Goal: Feedback & Contribution: Leave review/rating

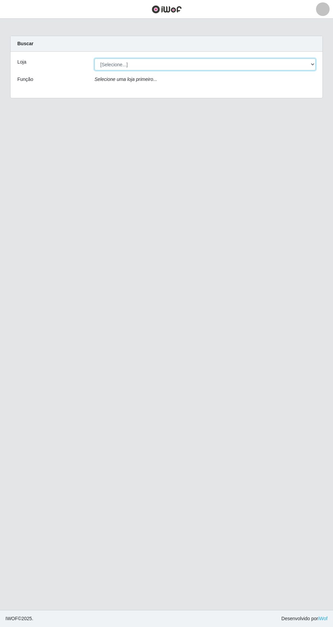
click at [168, 65] on select "[Selecione...] Extrabom - Loja 05 [GEOGRAPHIC_DATA]" at bounding box center [205, 64] width 221 height 12
select select "494"
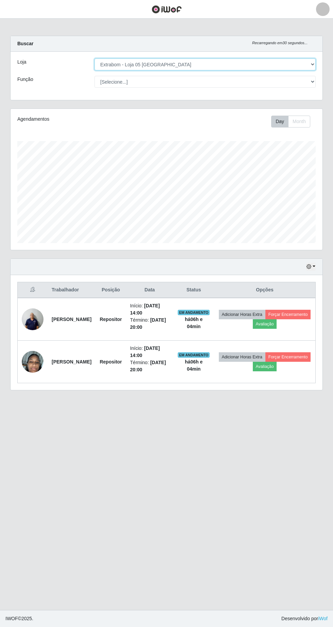
scroll to position [141, 312]
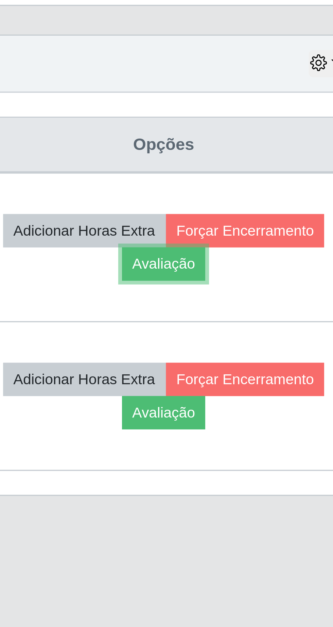
click at [277, 323] on button "Avaliação" at bounding box center [265, 324] width 24 height 10
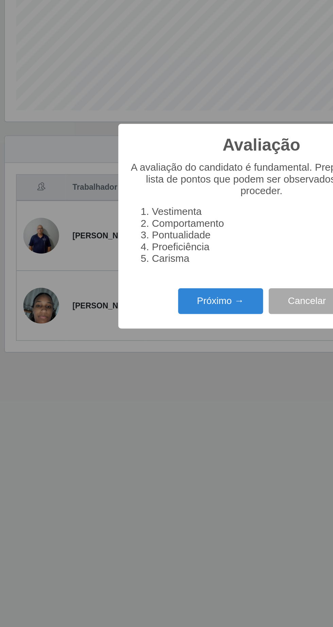
click at [150, 360] on button "Próximo →" at bounding box center [142, 359] width 52 height 16
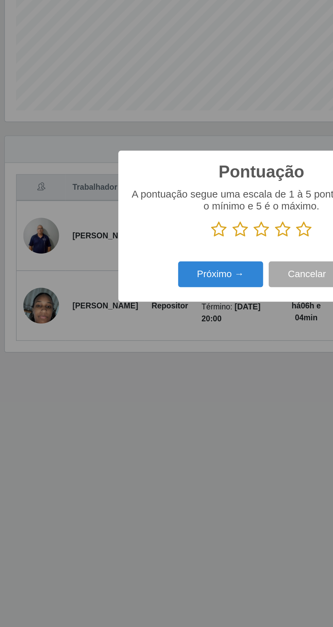
click at [194, 319] on icon at bounding box center [193, 315] width 10 height 10
click at [188, 321] on input "radio" at bounding box center [188, 321] width 0 height 0
click at [145, 346] on button "Próximo →" at bounding box center [142, 343] width 52 height 16
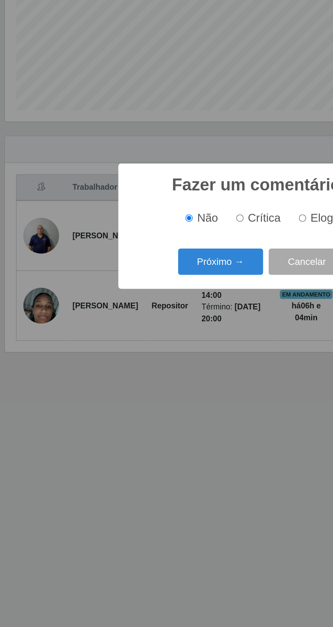
click at [194, 308] on input "Elogio" at bounding box center [191, 308] width 4 height 4
radio input "true"
click at [144, 339] on button "Próximo →" at bounding box center [142, 335] width 52 height 16
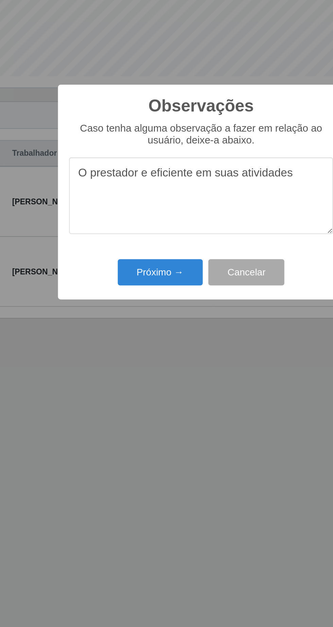
type textarea "O prestador e eficiente em suas atividades"
click at [136, 369] on button "Próximo →" at bounding box center [142, 362] width 52 height 16
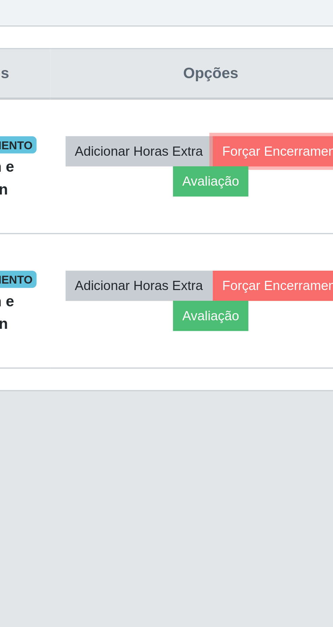
click at [266, 319] on button "Forçar Encerramento" at bounding box center [289, 315] width 46 height 10
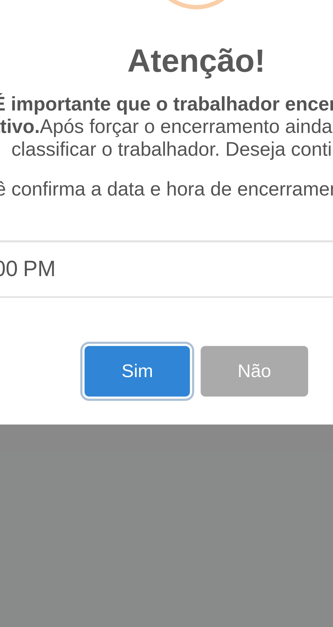
click at [146, 387] on button "Sim" at bounding box center [147, 384] width 33 height 16
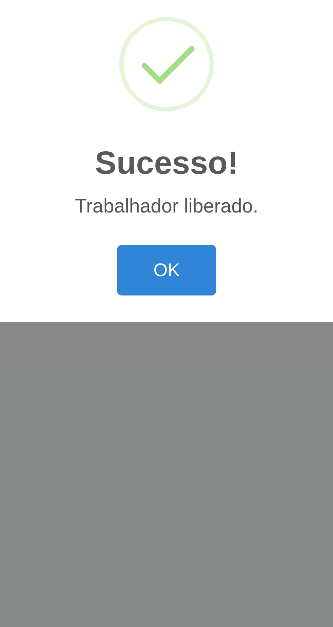
click at [173, 352] on button "OK" at bounding box center [167, 352] width 32 height 16
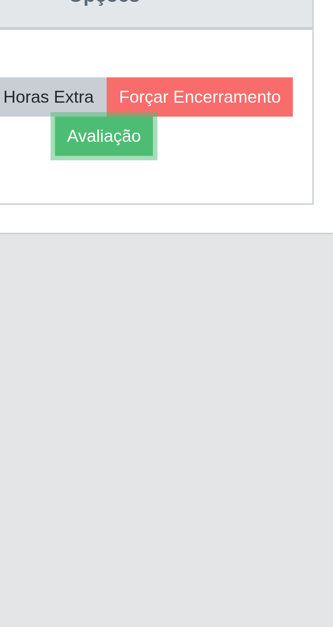
click at [277, 325] on button "Avaliação" at bounding box center [265, 324] width 24 height 10
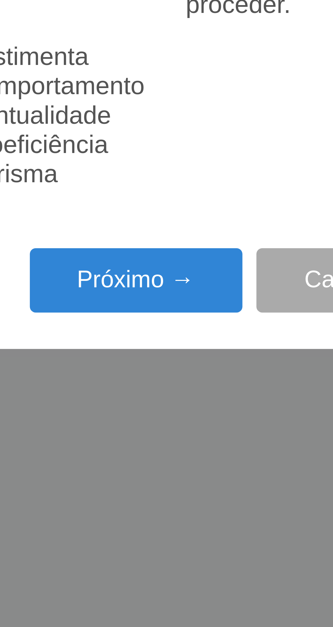
click at [144, 358] on button "Próximo →" at bounding box center [142, 359] width 52 height 16
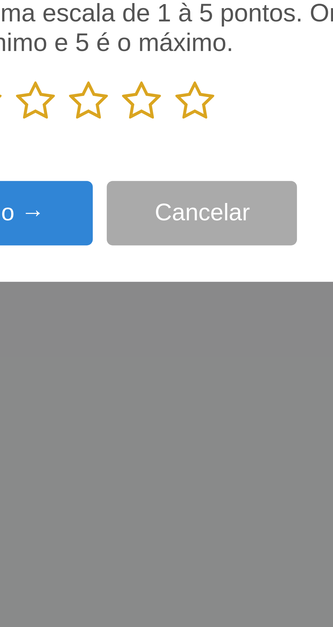
click at [191, 319] on icon at bounding box center [193, 315] width 10 height 10
click at [188, 321] on input "radio" at bounding box center [188, 321] width 0 height 0
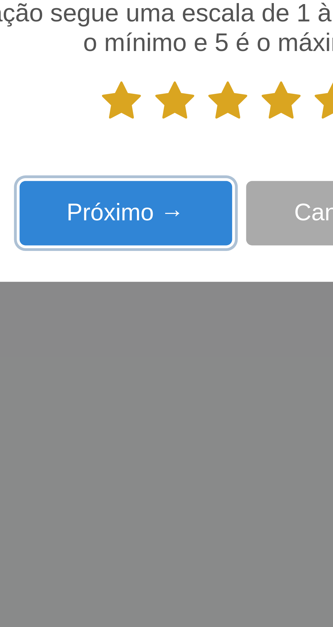
click at [147, 343] on button "Próximo →" at bounding box center [142, 343] width 52 height 16
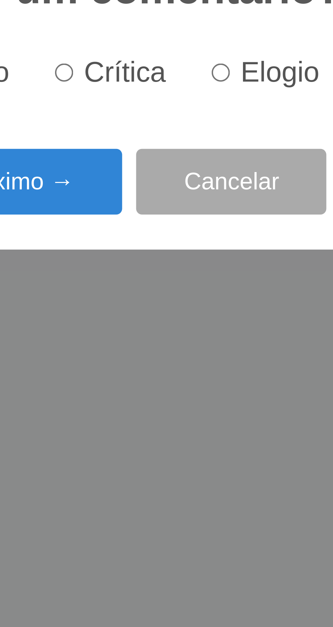
click at [194, 308] on input "Elogio" at bounding box center [191, 308] width 4 height 4
radio input "true"
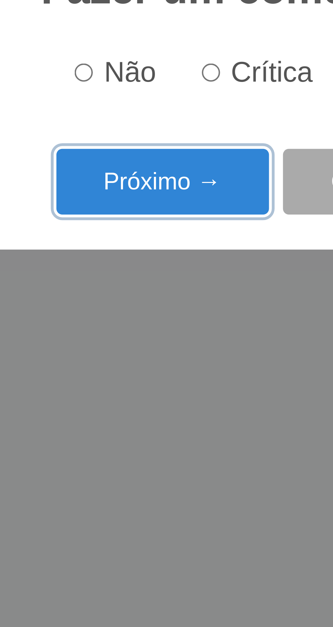
click at [142, 337] on button "Próximo →" at bounding box center [142, 335] width 52 height 16
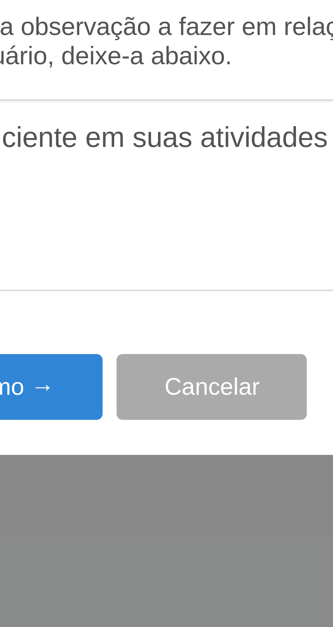
type textarea "O prestador e eficiente em suas atividades"
click at [158, 361] on button "Próximo →" at bounding box center [142, 362] width 52 height 16
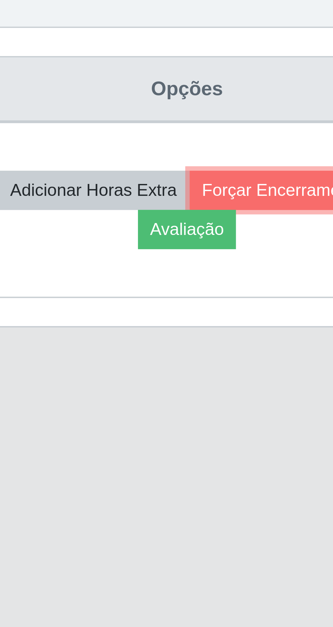
click at [266, 319] on button "Forçar Encerramento" at bounding box center [289, 315] width 46 height 10
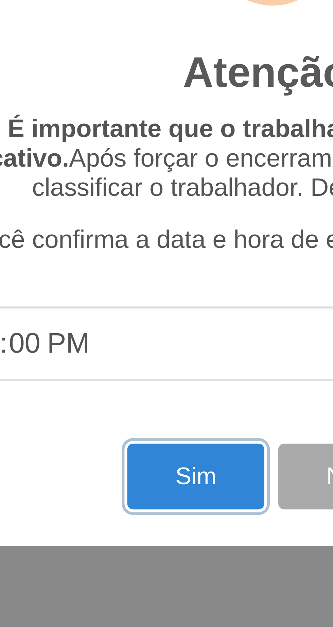
click at [145, 385] on button "Sim" at bounding box center [147, 384] width 33 height 16
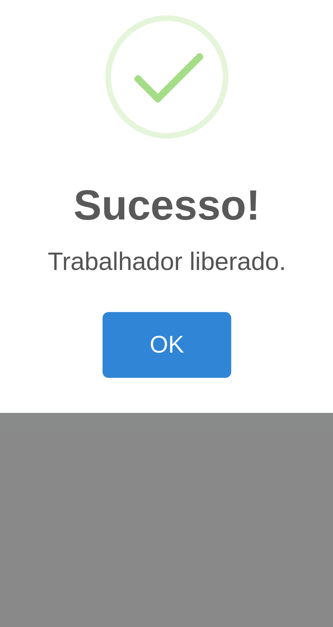
click at [170, 353] on button "OK" at bounding box center [167, 352] width 32 height 16
